Goal: Task Accomplishment & Management: Complete application form

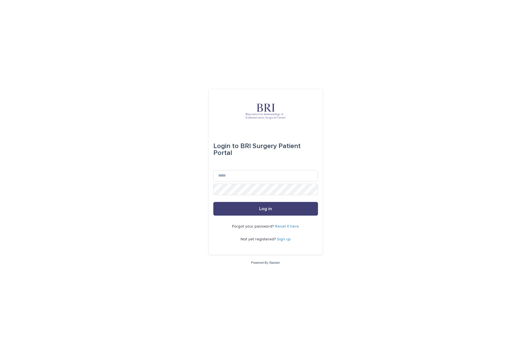
click at [125, 198] on div "Login to BRI Surgery Patient Portal Email Password Log in Forgot your password?…" at bounding box center [265, 180] width 531 height 360
click at [124, 201] on div "Login to BRI Surgery Patient Portal Email Password Log in Forgot your password?…" at bounding box center [265, 180] width 531 height 360
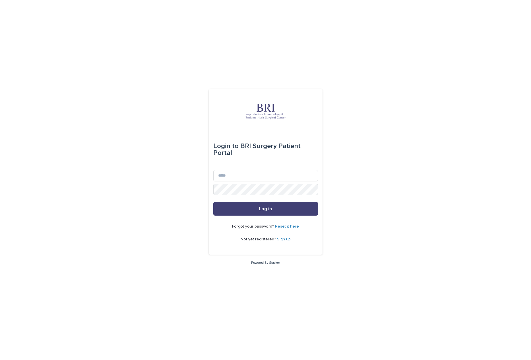
click at [123, 208] on div "Login to BRI Surgery Patient Portal Email Password Log in Forgot your password?…" at bounding box center [265, 180] width 531 height 360
click at [123, 212] on div "Login to BRI Surgery Patient Portal Email Password Log in Forgot your password?…" at bounding box center [265, 180] width 531 height 360
click at [68, 176] on div "Login to BRI Surgery Patient Portal Email Password Log in Forgot your password?…" at bounding box center [265, 180] width 531 height 360
click at [77, 206] on div "Login to BRI Surgery Patient Portal Email Password Log in Forgot your password?…" at bounding box center [265, 180] width 531 height 360
click at [102, 249] on div "Login to BRI Surgery Patient Portal Email Password Log in Forgot your password?…" at bounding box center [265, 180] width 531 height 360
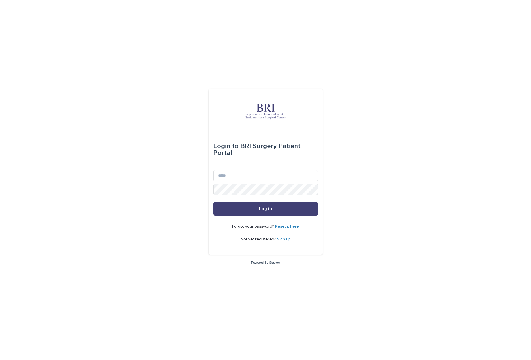
click at [112, 266] on div "Login to BRI Surgery Patient Portal Email Password Log in Forgot your password?…" at bounding box center [265, 180] width 531 height 360
click at [282, 239] on link "Sign up" at bounding box center [284, 239] width 14 height 4
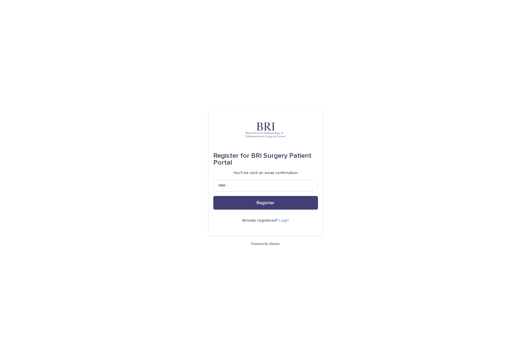
click at [96, 146] on div "Register for BRI Surgery Patient Portal You'll be sent an email confirmation Re…" at bounding box center [265, 180] width 531 height 360
click at [241, 186] on input at bounding box center [265, 185] width 105 height 11
paste input "**********"
type input "**********"
click at [233, 196] on button "Register" at bounding box center [265, 203] width 105 height 14
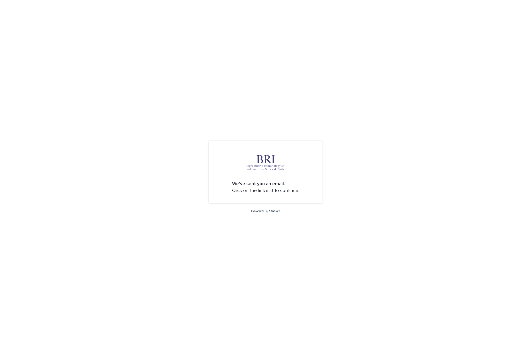
click at [80, 108] on div "We've sent you an email. Click on the link in it to continue. Powered By Stacker" at bounding box center [265, 180] width 531 height 360
